Goal: Information Seeking & Learning: Learn about a topic

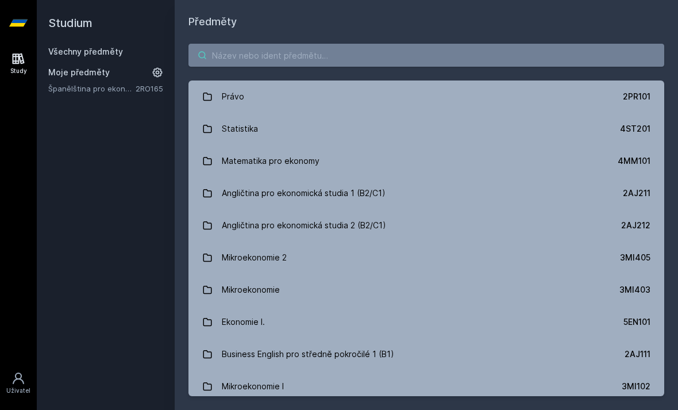
click at [440, 53] on input "search" at bounding box center [426, 55] width 476 height 23
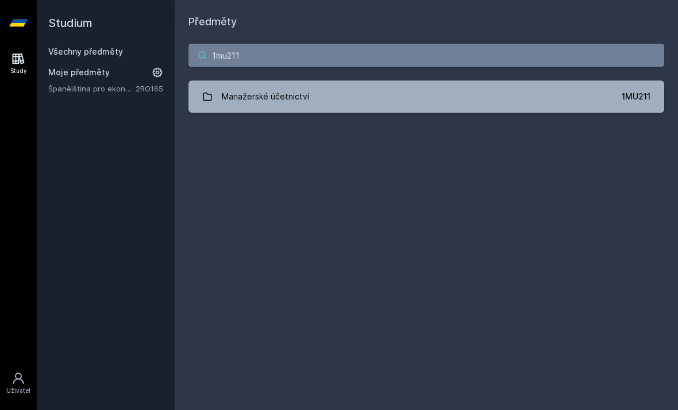
type input "1mu211"
click at [598, 97] on link "Manažerské účetnictví 1MU211" at bounding box center [426, 96] width 476 height 32
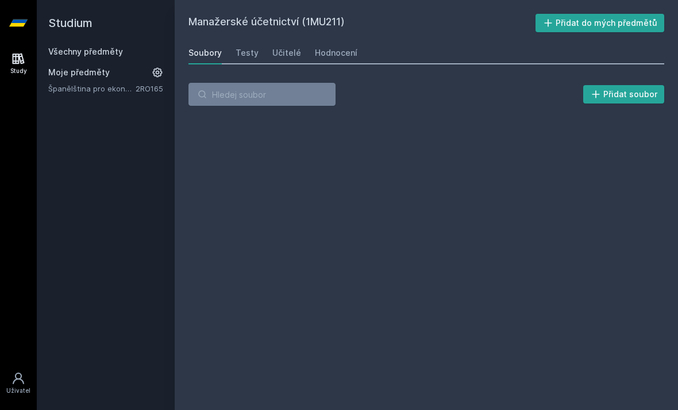
click at [276, 37] on div "Manažerské účetnictví (1MU211) Přidat do mých předmětů [GEOGRAPHIC_DATA] Testy …" at bounding box center [426, 205] width 476 height 382
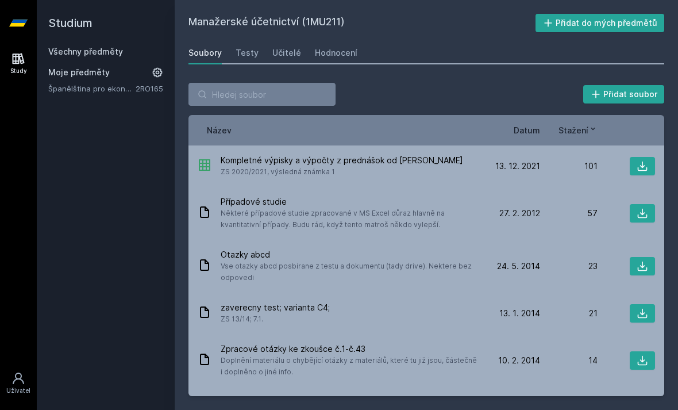
click at [287, 50] on div "Učitelé" at bounding box center [286, 52] width 29 height 11
